Goal: Task Accomplishment & Management: Use online tool/utility

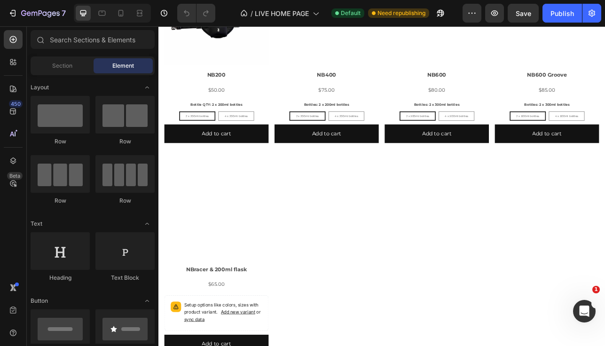
scroll to position [625, 0]
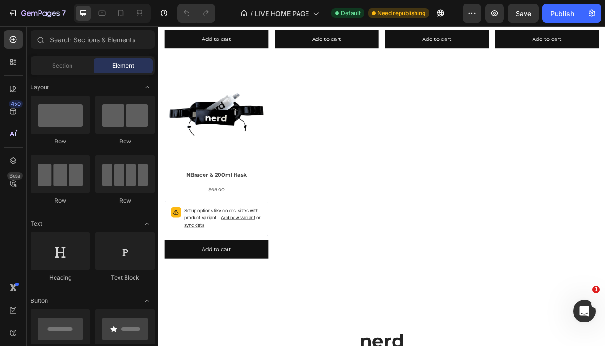
radio input "false"
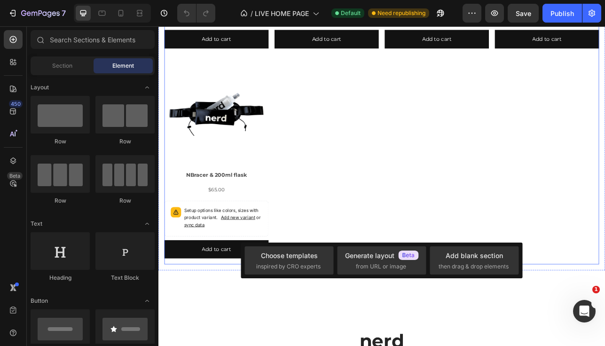
click at [588, 297] on div "Product Images NB200 Product Title $50.00 Product Price Product Price Row Bottl…" at bounding box center [440, 75] width 549 height 503
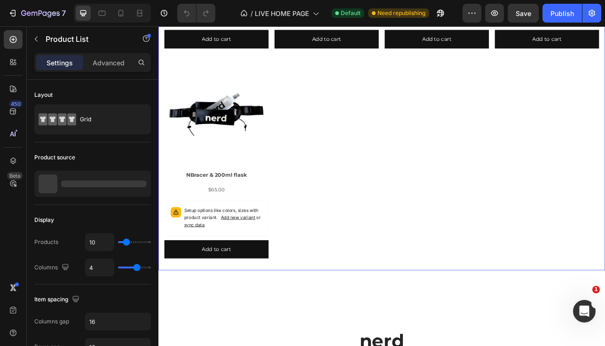
click at [604, 324] on div "Product Images NB200 Product Title $50.00 Product Price Product Price Row Bottl…" at bounding box center [440, 75] width 564 height 518
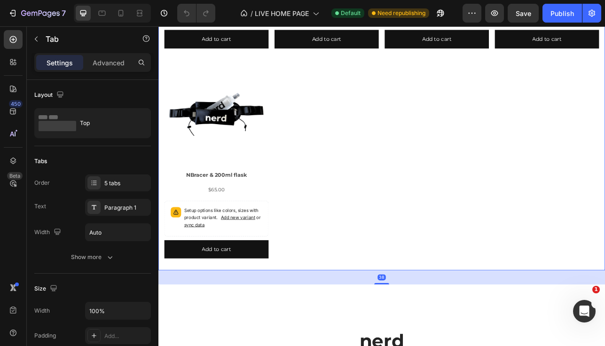
click at [604, 335] on div "38" at bounding box center [440, 343] width 564 height 18
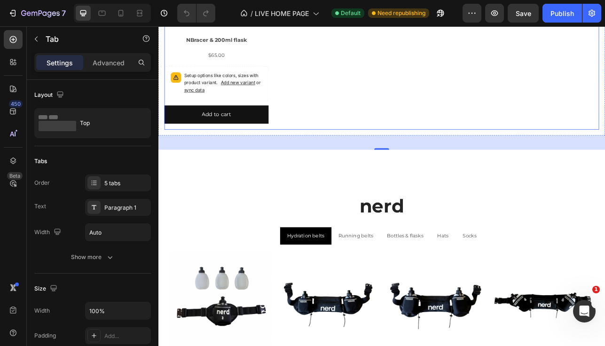
scroll to position [794, 0]
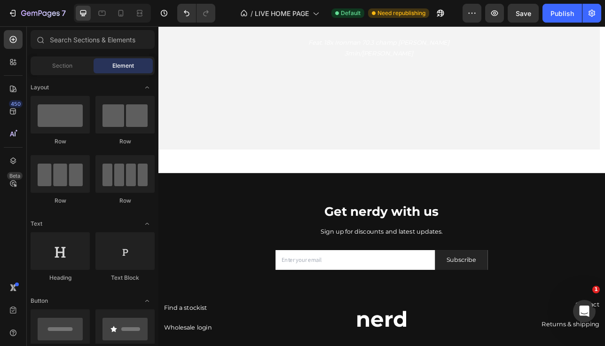
scroll to position [0, 0]
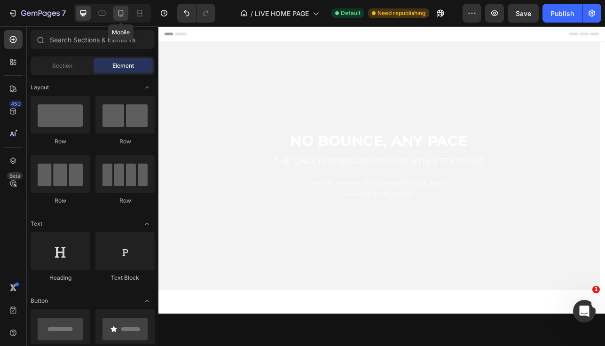
click at [120, 18] on div at bounding box center [120, 13] width 15 height 15
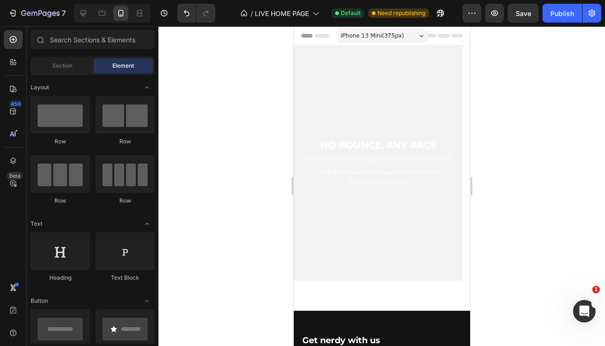
click at [75, 12] on div at bounding box center [112, 13] width 77 height 19
click at [86, 14] on icon at bounding box center [82, 12] width 9 height 9
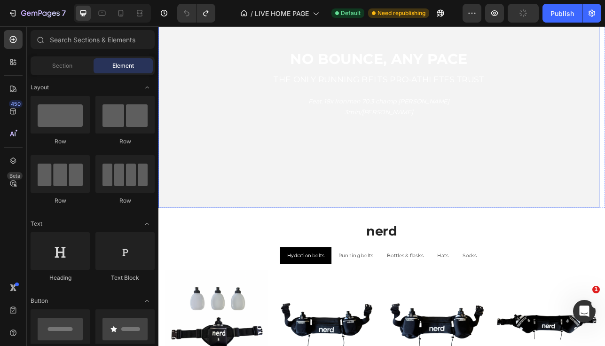
scroll to position [329, 0]
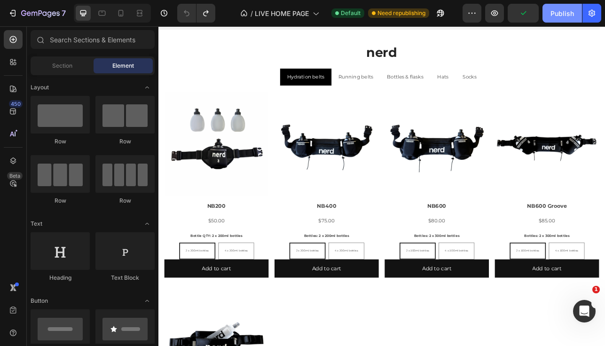
click at [567, 15] on div "Publish" at bounding box center [562, 13] width 24 height 10
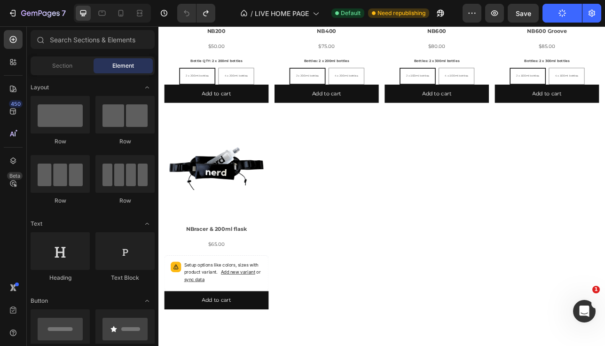
scroll to position [465, 0]
